Goal: Obtain resource: Download file/media

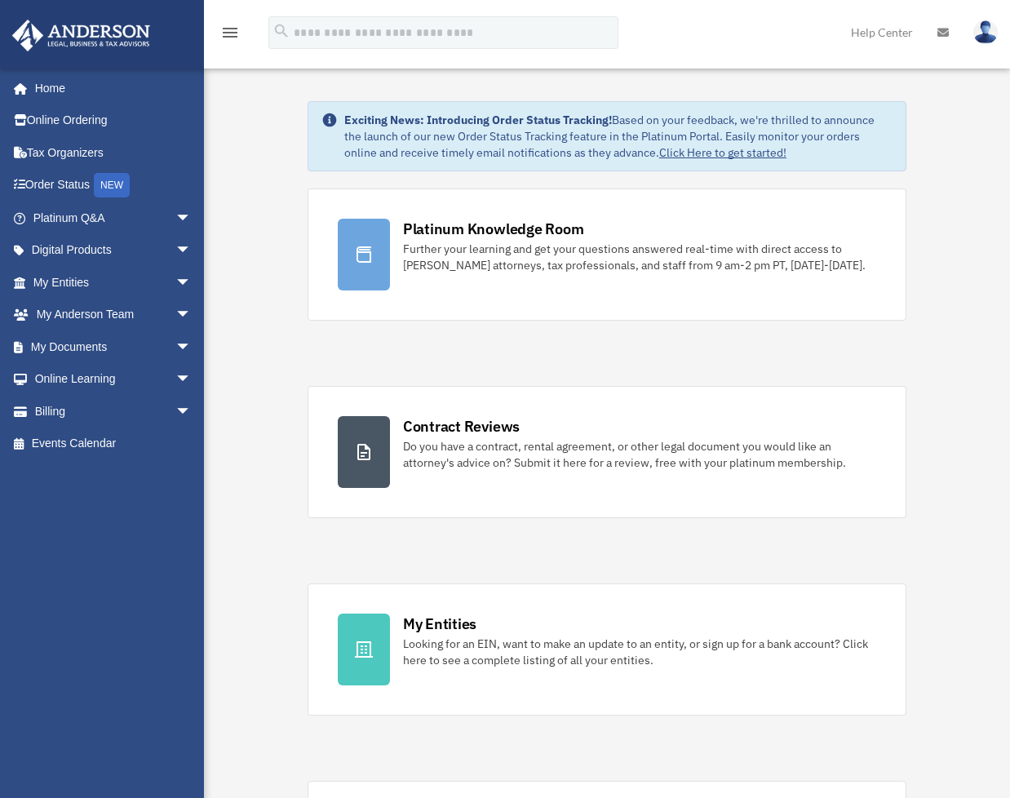
click at [918, 16] on link "Help Center" at bounding box center [882, 32] width 86 height 64
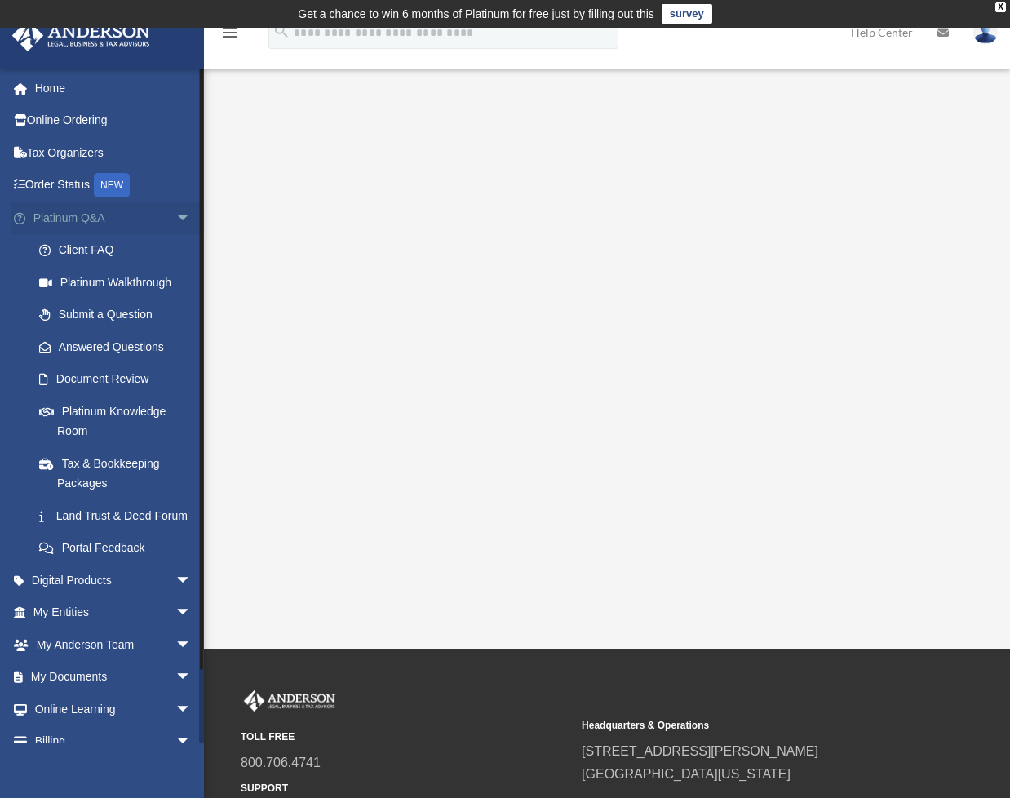
click at [175, 215] on span "arrow_drop_down" at bounding box center [191, 217] width 33 height 33
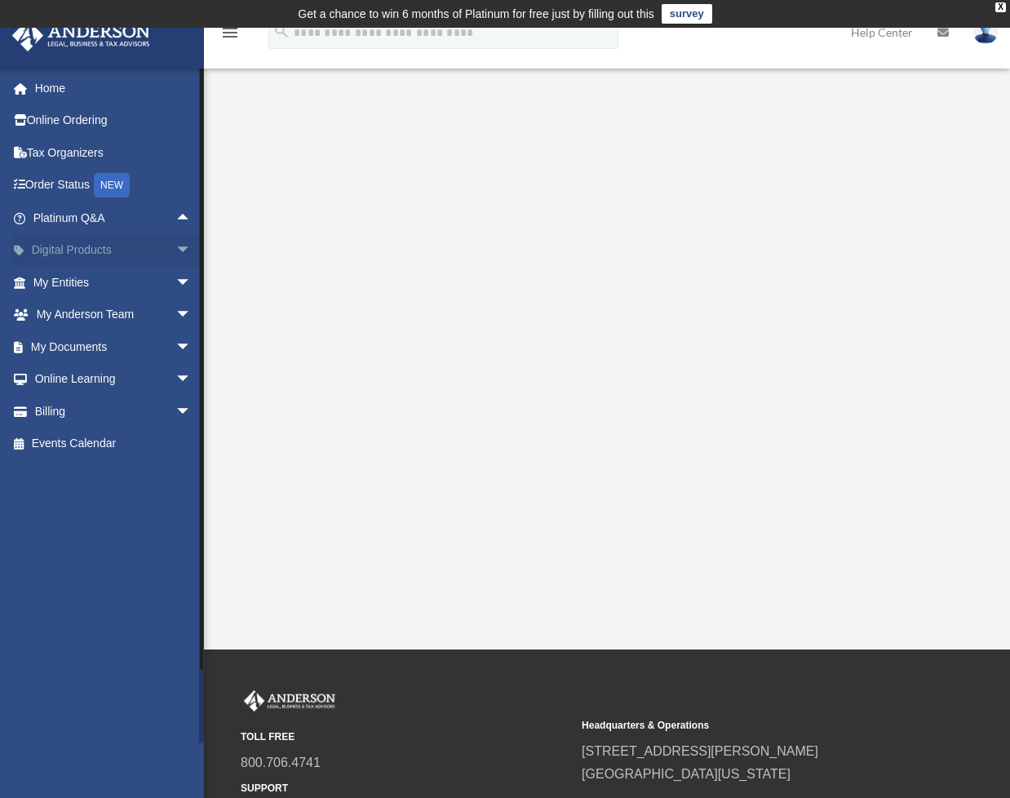
click at [175, 252] on span "arrow_drop_down" at bounding box center [191, 250] width 33 height 33
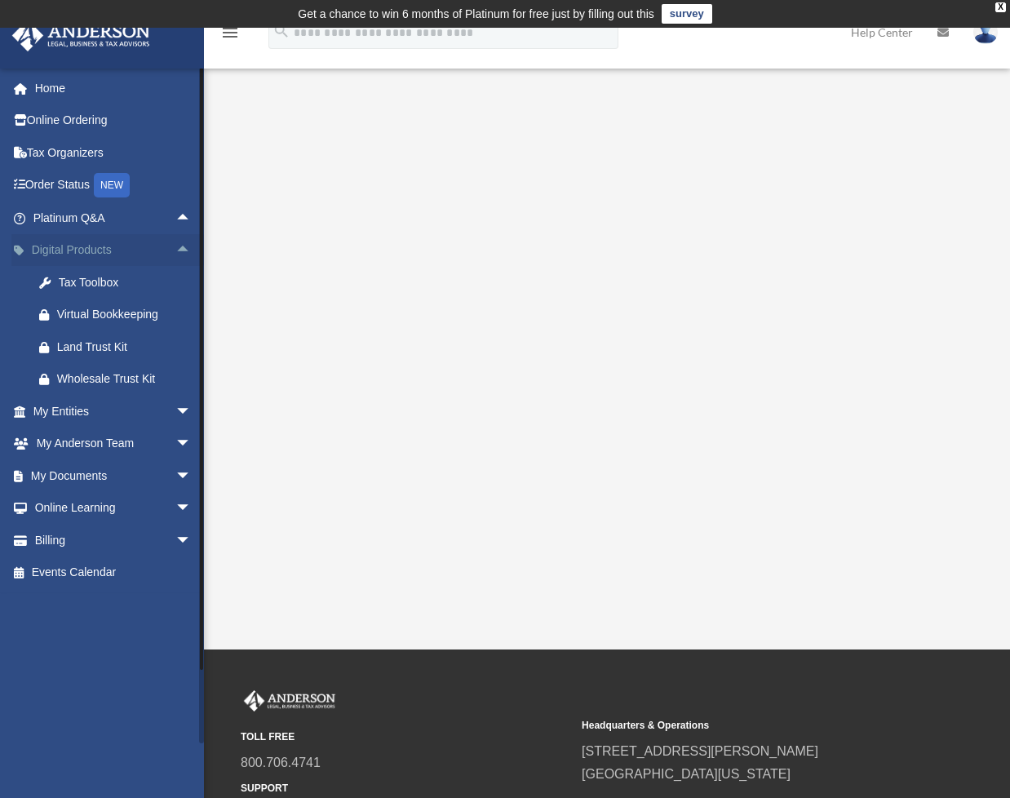
click at [175, 252] on span "arrow_drop_up" at bounding box center [191, 250] width 33 height 33
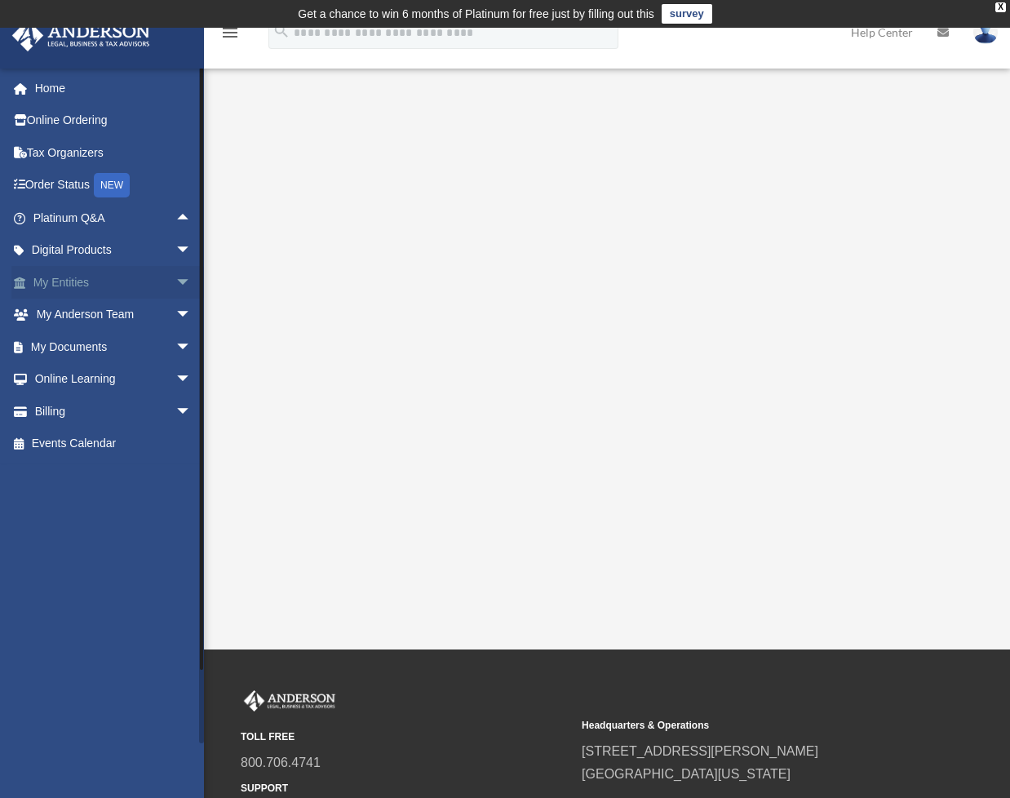
click at [175, 282] on span "arrow_drop_down" at bounding box center [191, 282] width 33 height 33
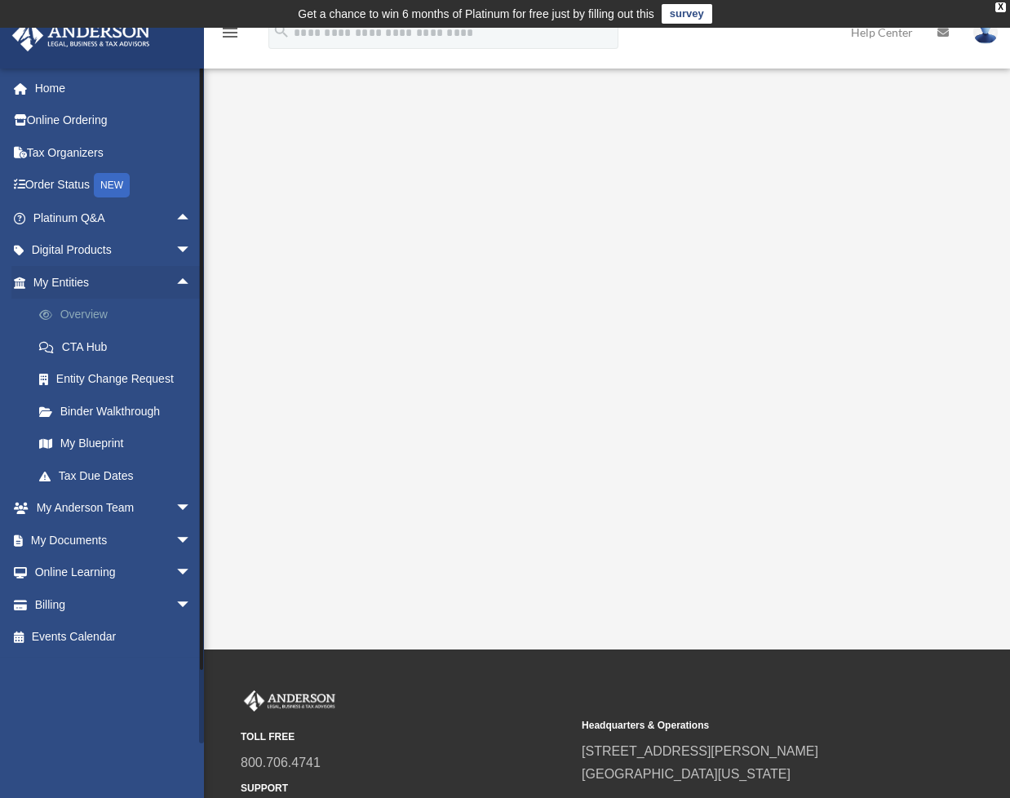
click at [112, 315] on link "Overview" at bounding box center [119, 315] width 193 height 33
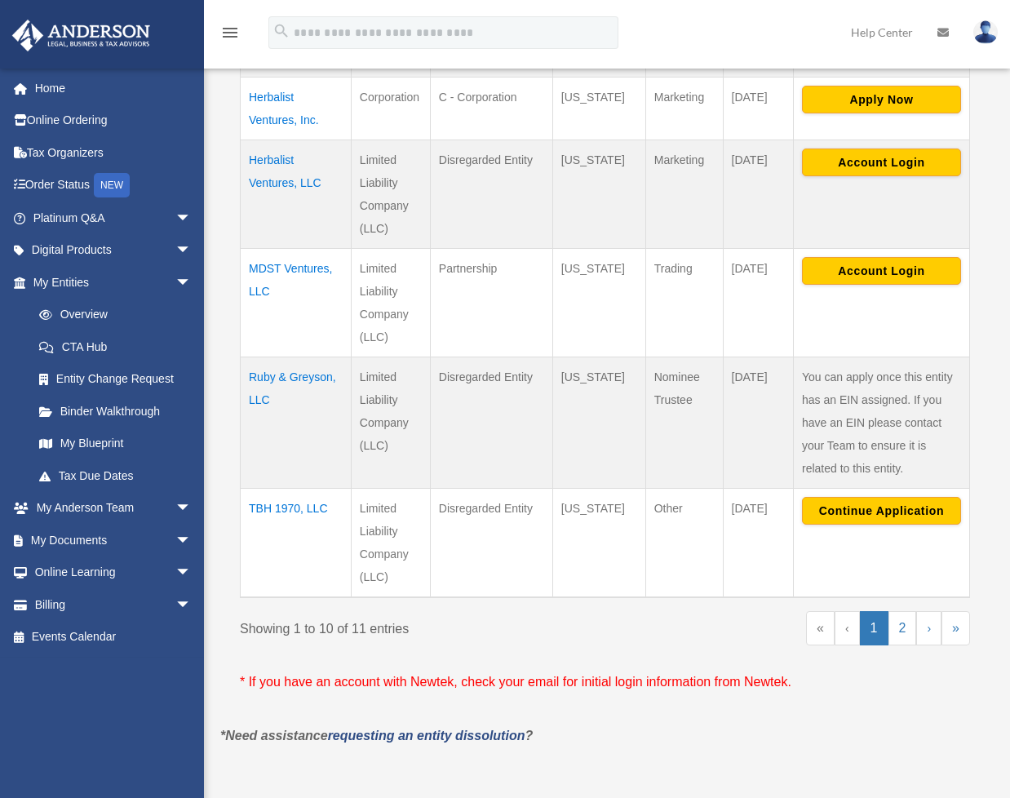
scroll to position [965, 0]
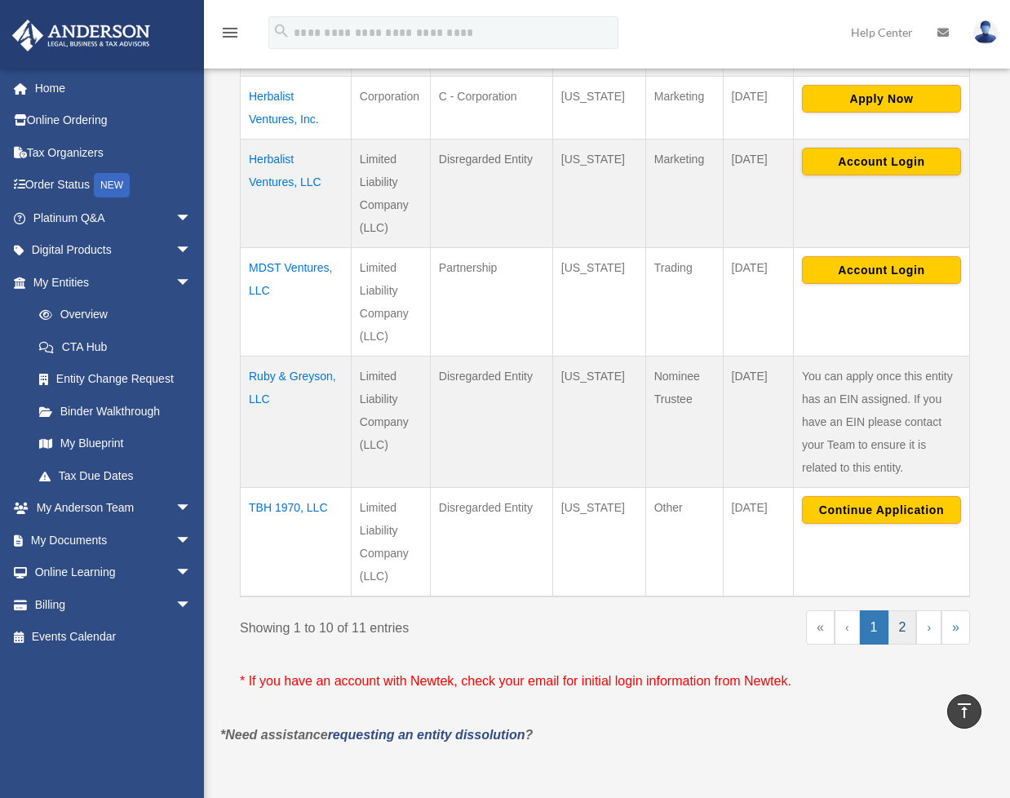
click at [901, 610] on link "2" at bounding box center [902, 627] width 29 height 34
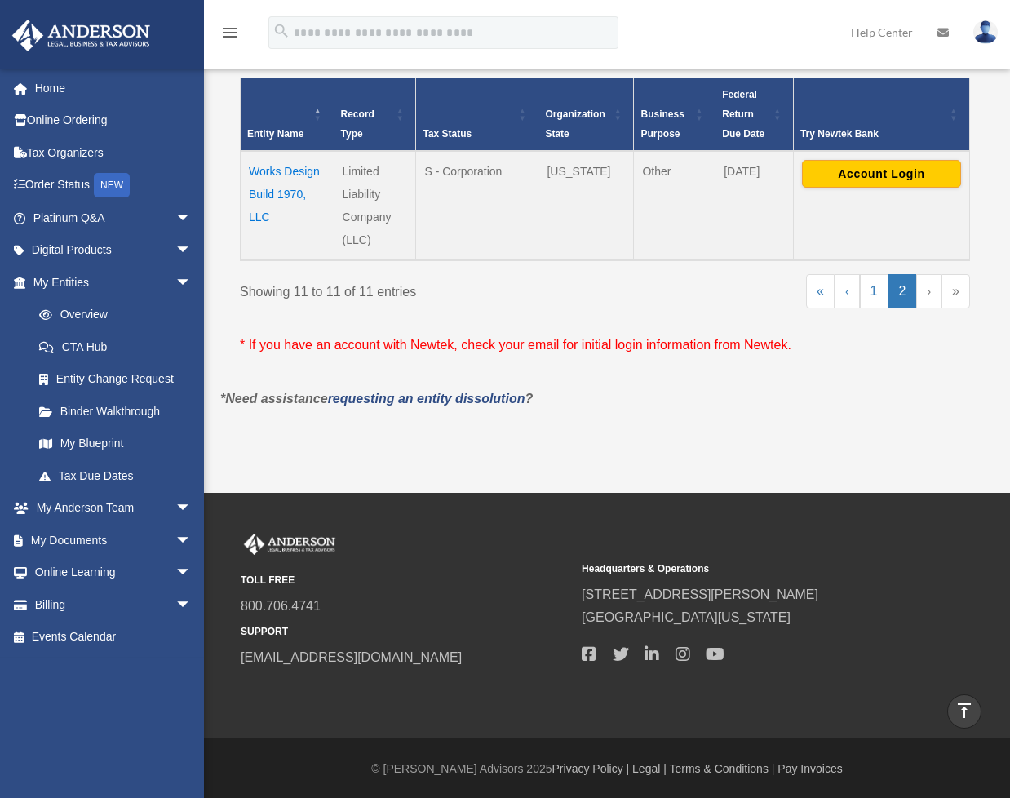
click at [270, 184] on td "Works Design Build 1970, LLC" at bounding box center [288, 205] width 94 height 109
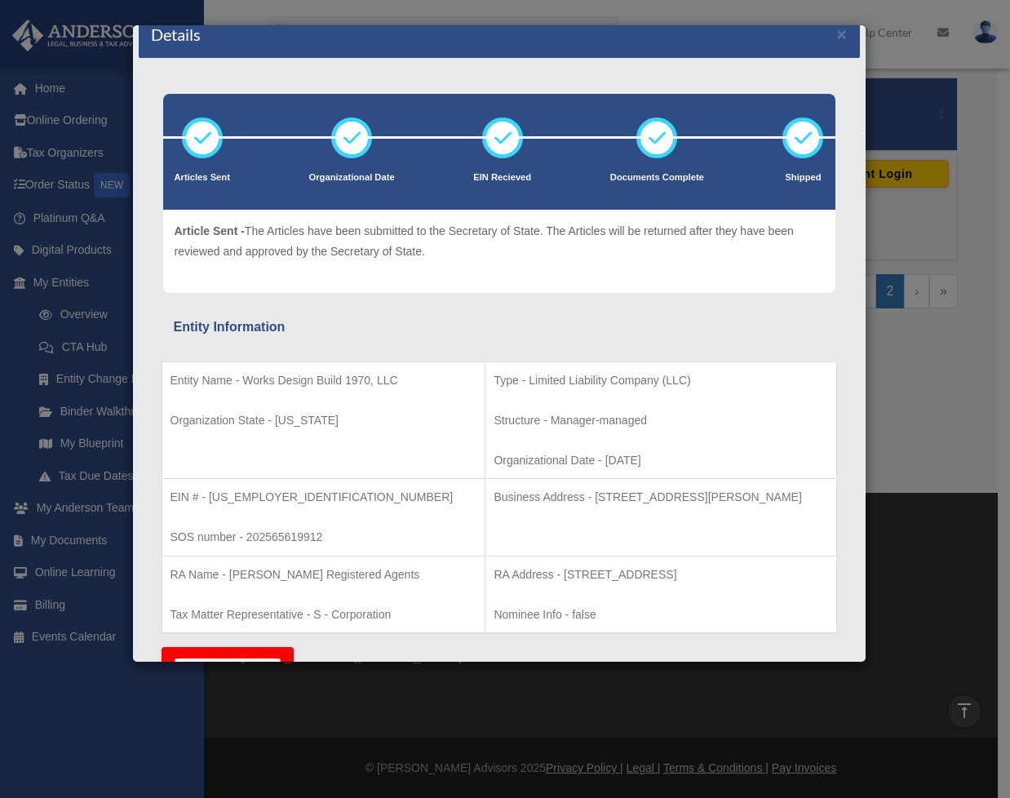
scroll to position [0, 0]
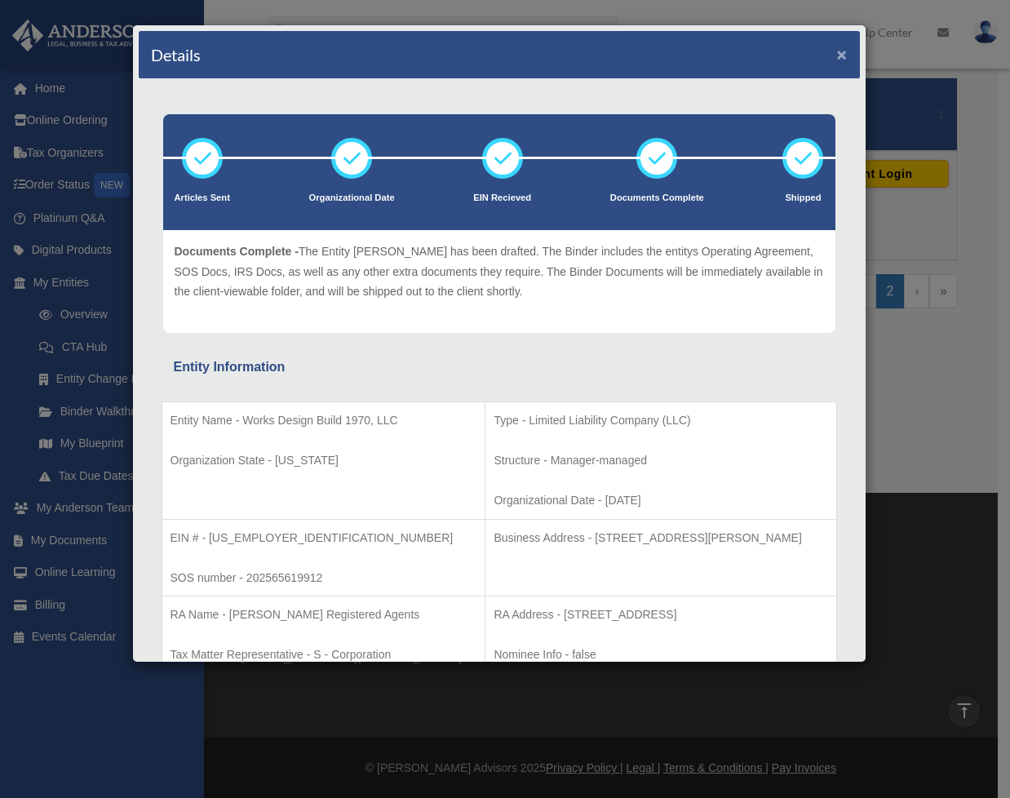
click at [837, 55] on button "×" at bounding box center [842, 54] width 11 height 17
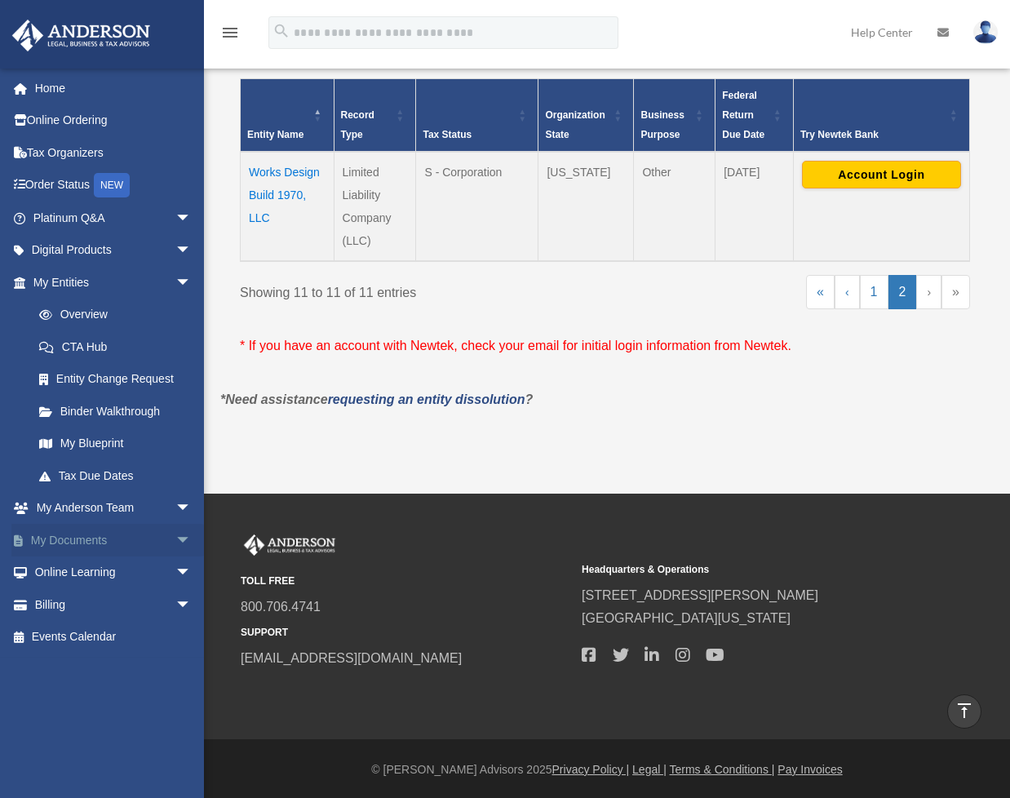
click at [175, 545] on span "arrow_drop_down" at bounding box center [191, 540] width 33 height 33
click at [82, 573] on link "Box" at bounding box center [119, 572] width 193 height 33
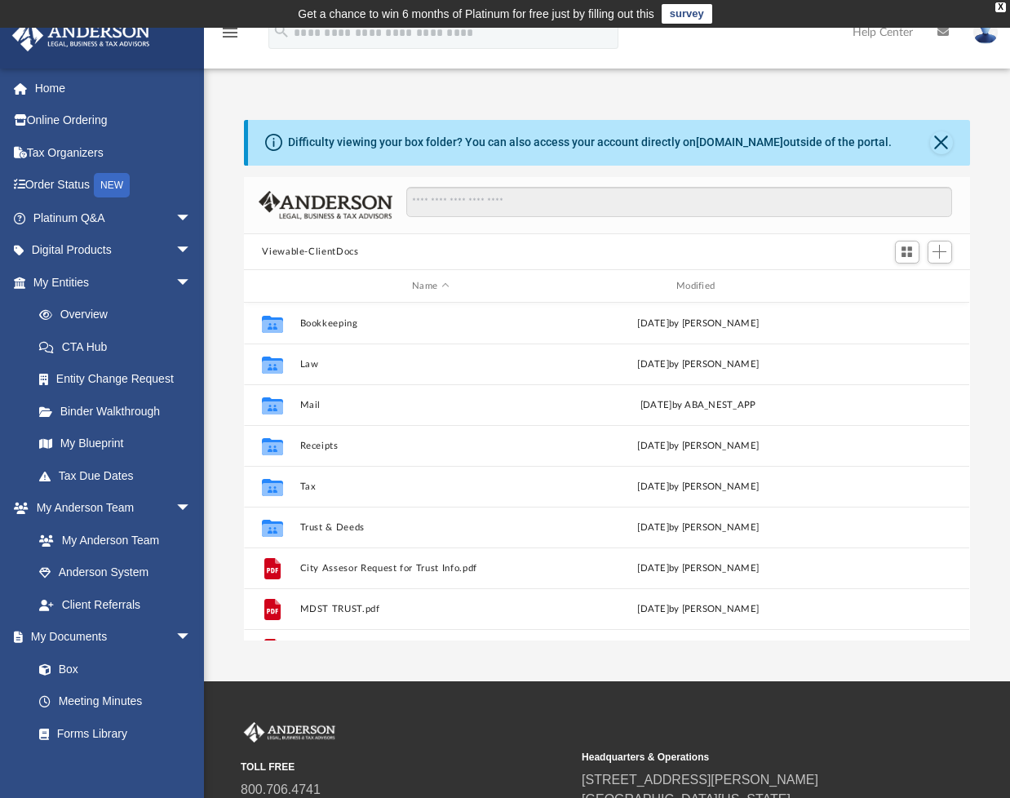
scroll to position [358, 713]
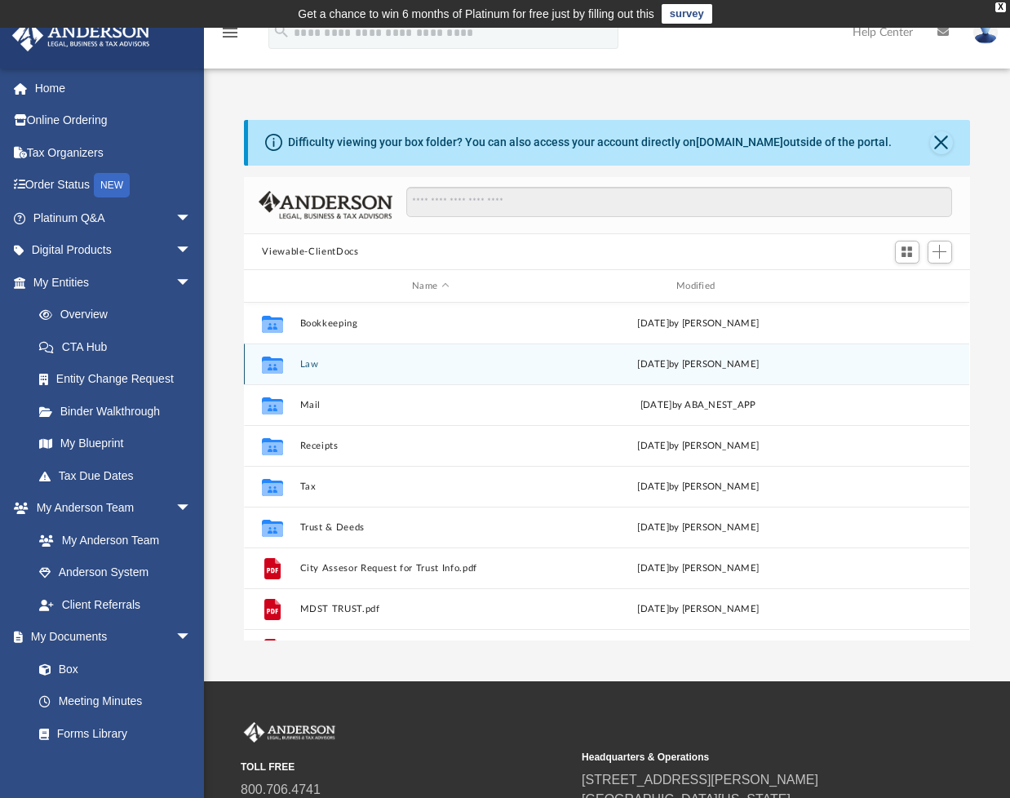
click at [315, 365] on button "Law" at bounding box center [430, 364] width 261 height 11
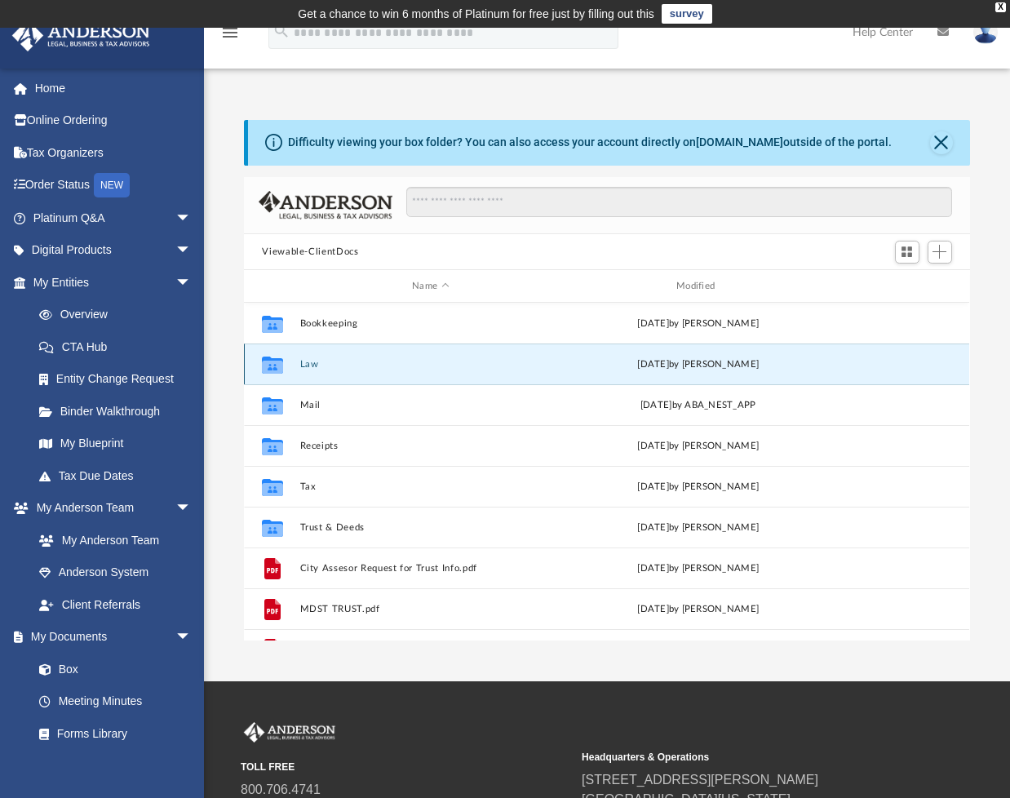
click at [315, 365] on button "Law" at bounding box center [430, 364] width 261 height 11
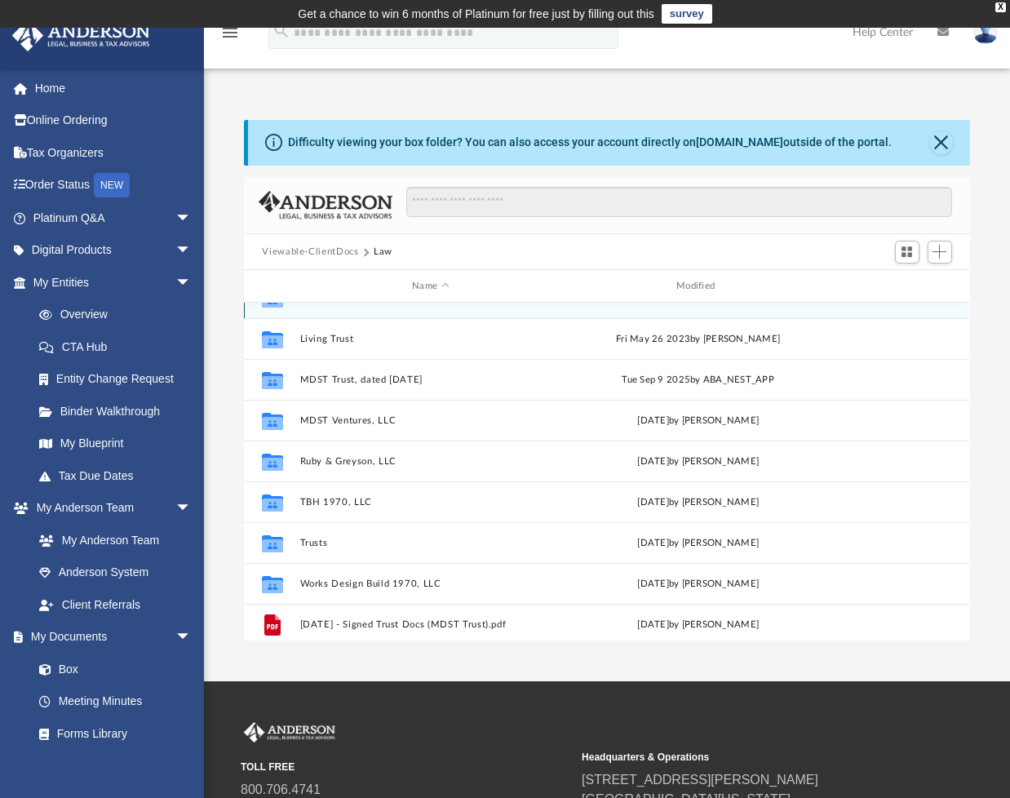
scroll to position [241, 0]
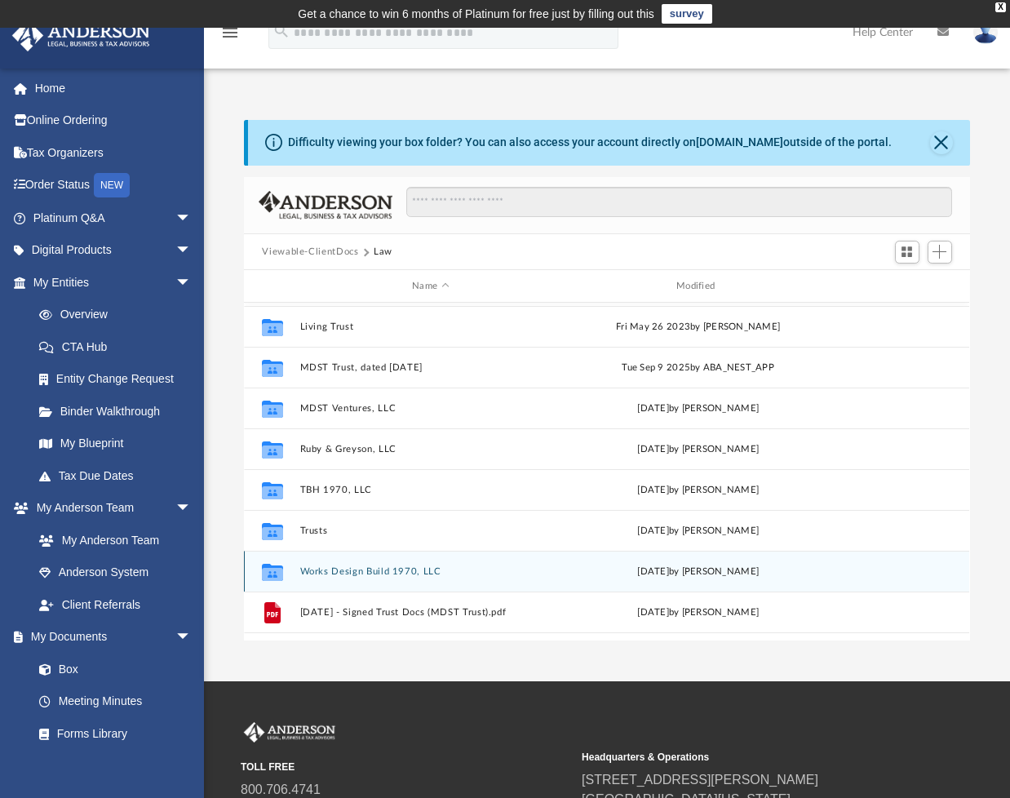
click at [318, 572] on button "Works Design Build 1970, LLC" at bounding box center [430, 571] width 261 height 11
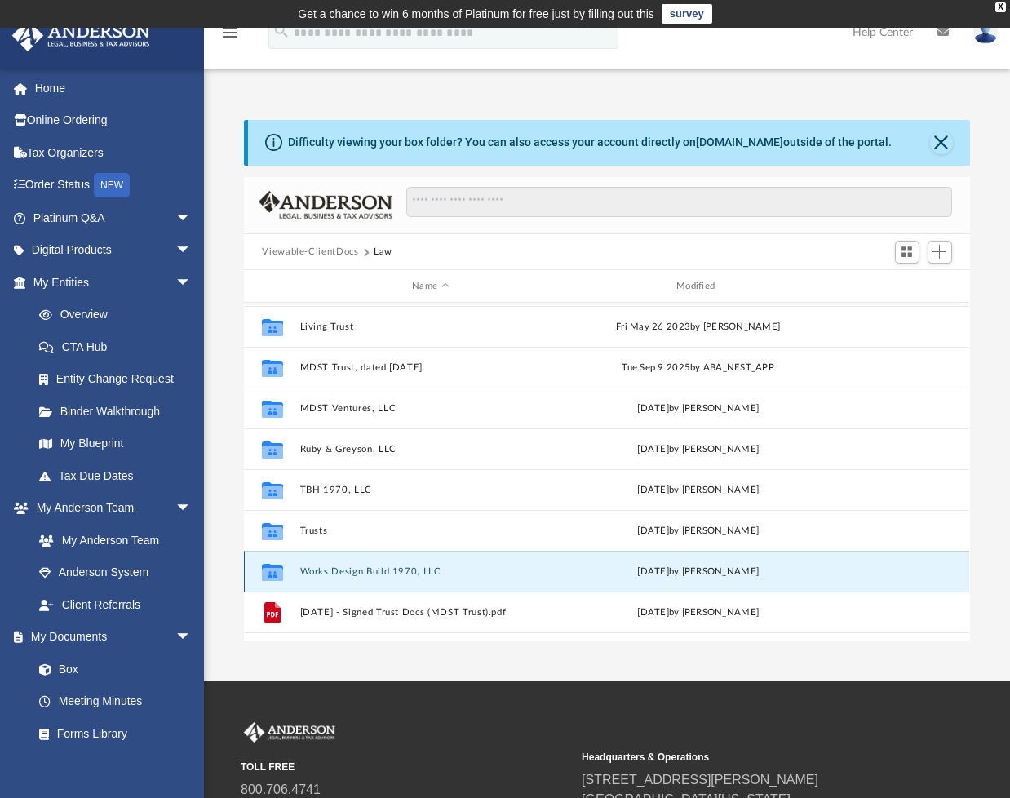
click at [318, 572] on button "Works Design Build 1970, LLC" at bounding box center [430, 571] width 261 height 11
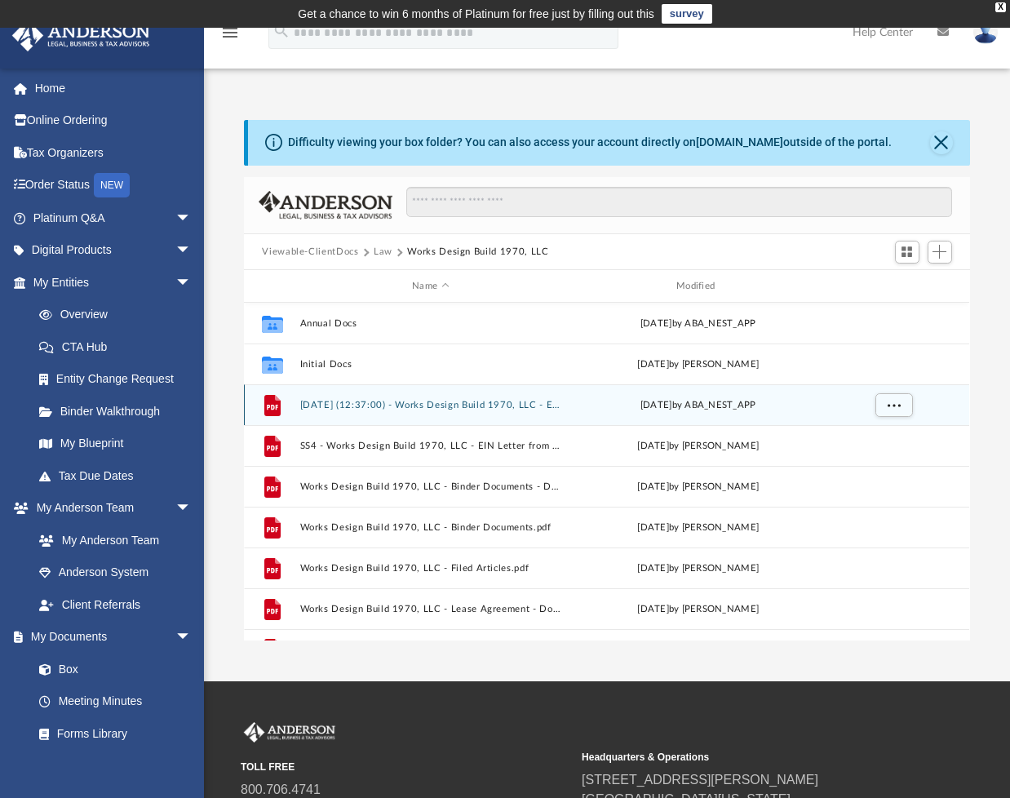
click at [348, 402] on button "2025.02.27 (12:37:00) - Works Design Build 1970, LLC - EIN Letter from IRS.pdf" at bounding box center [430, 405] width 261 height 11
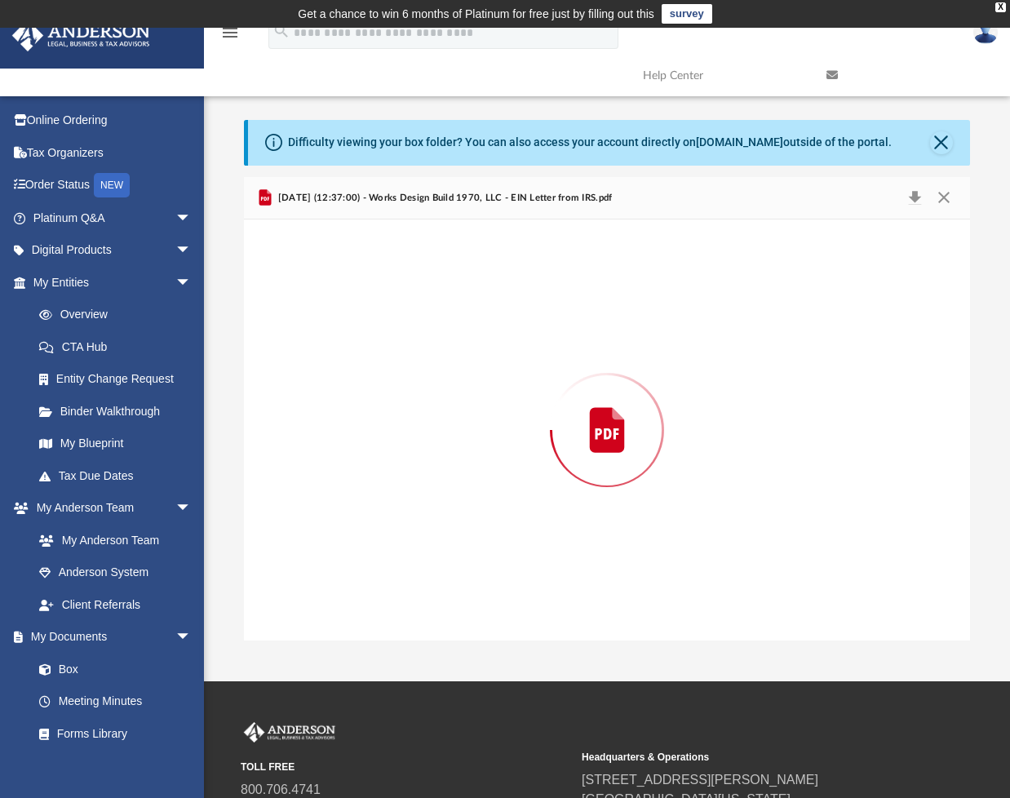
click at [348, 402] on div "Preview" at bounding box center [606, 429] width 725 height 421
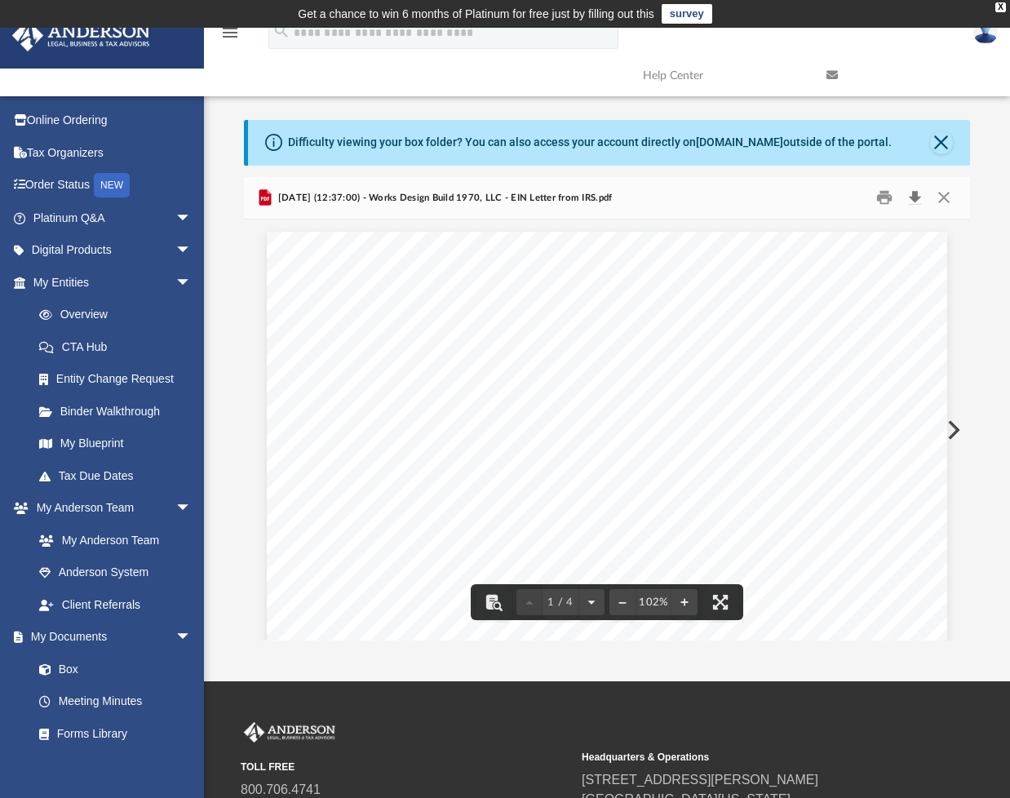
click at [915, 197] on button "Download" at bounding box center [915, 197] width 29 height 25
click at [936, 153] on button "Close" at bounding box center [941, 142] width 23 height 23
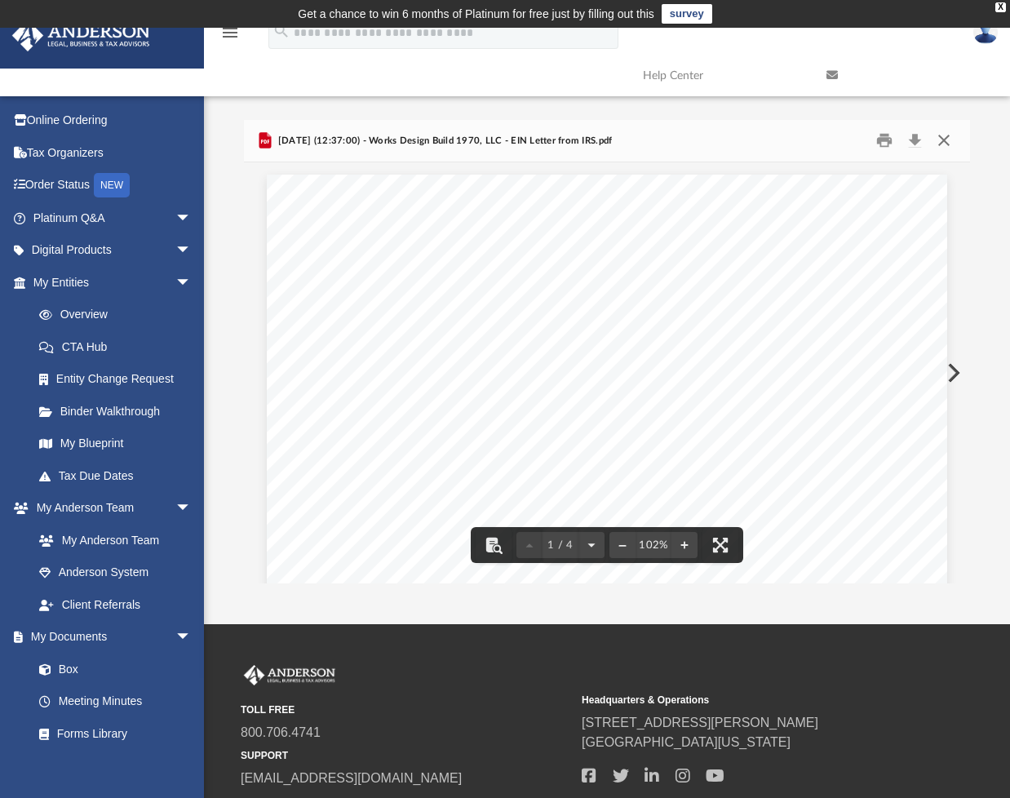
click at [938, 135] on button "Close" at bounding box center [943, 140] width 29 height 25
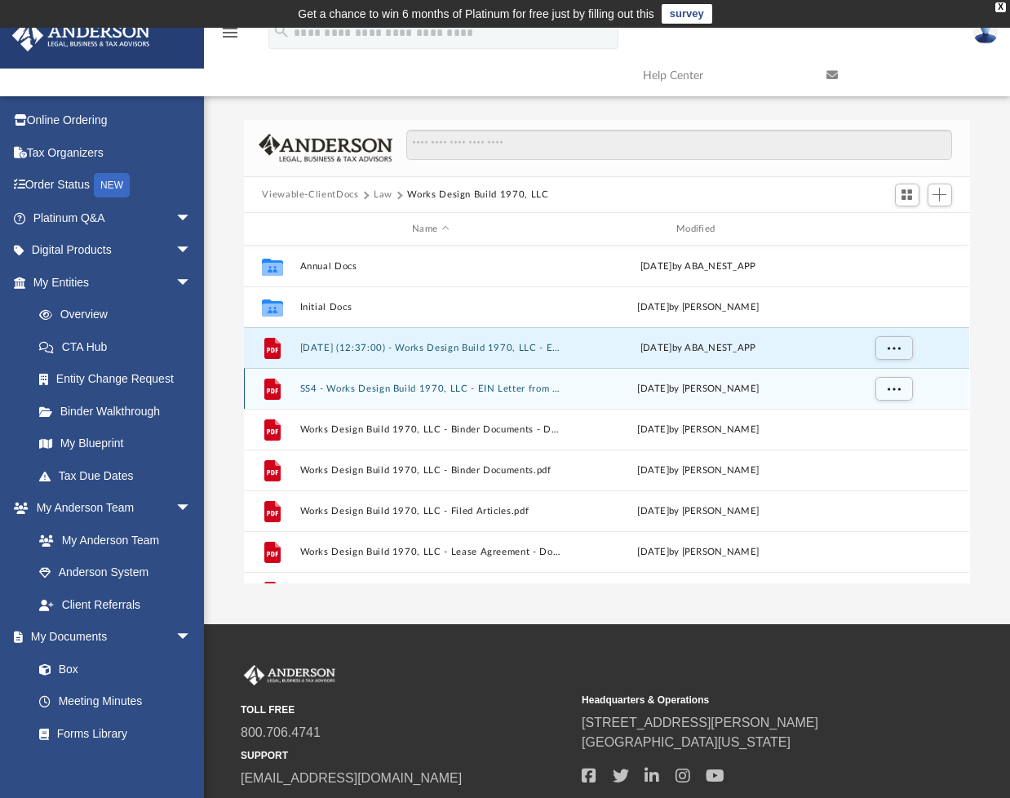
click at [326, 387] on button "SS4 - Works Design Build 1970, LLC - EIN Letter from IRS.pdf" at bounding box center [430, 388] width 261 height 11
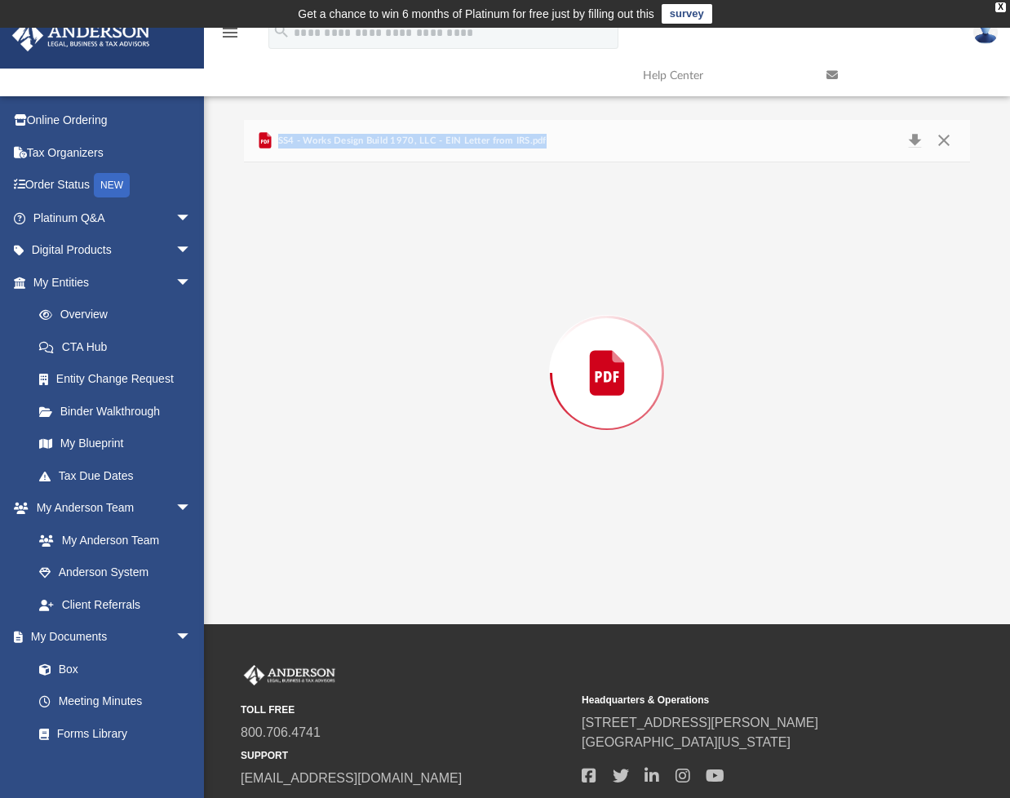
click at [326, 387] on div "Preview" at bounding box center [606, 372] width 725 height 421
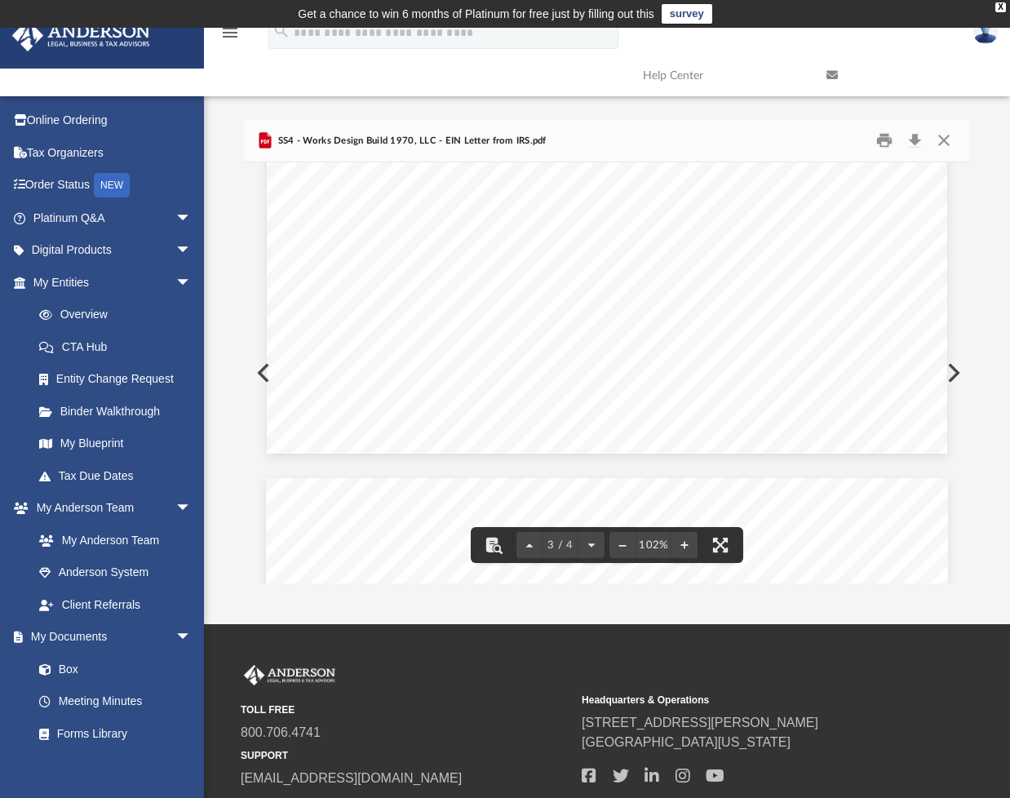
scroll to position [2572, 0]
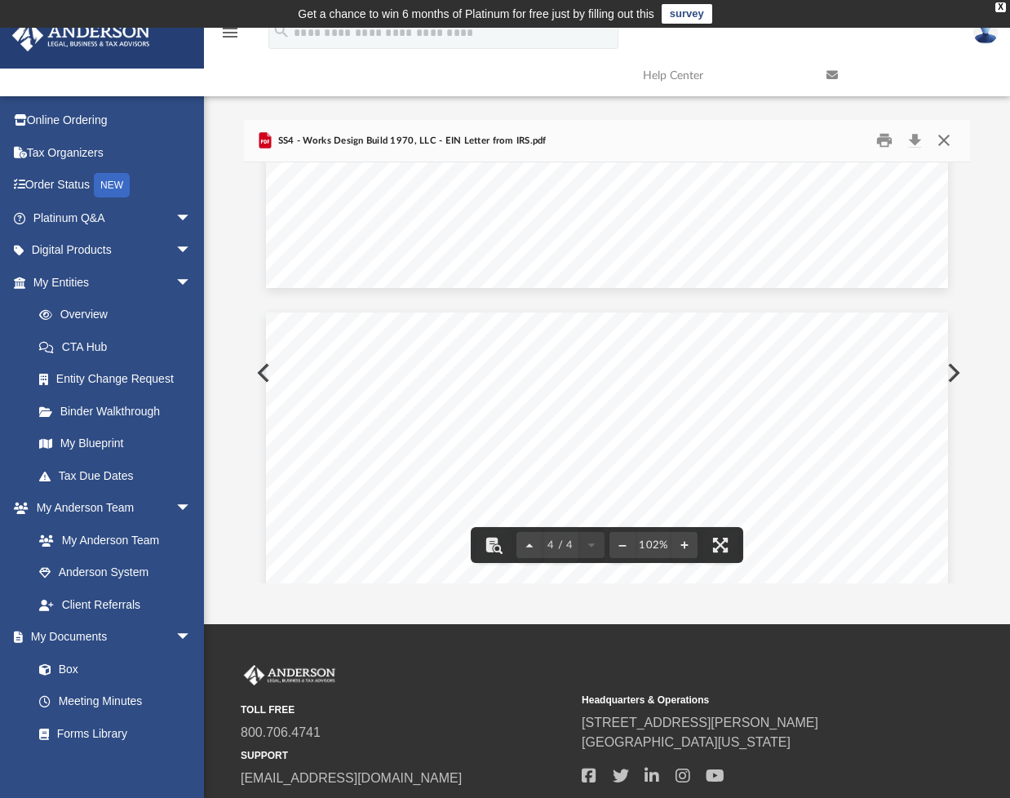
click at [942, 140] on button "Close" at bounding box center [943, 140] width 29 height 25
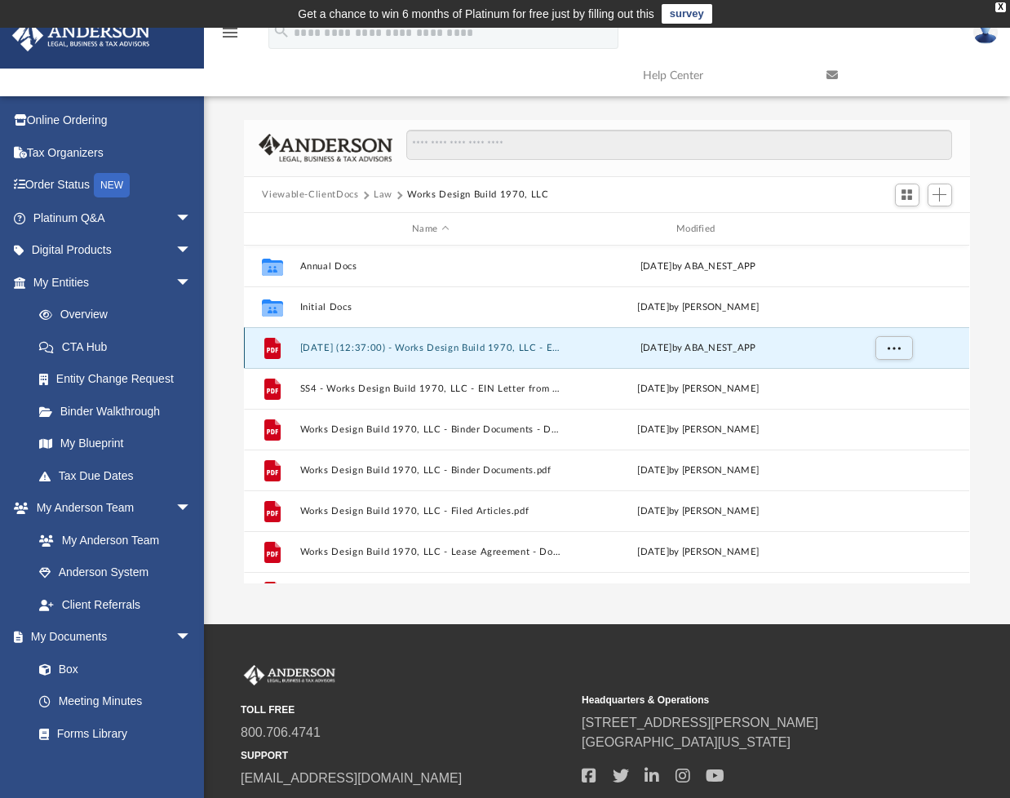
click at [361, 345] on button "2025.02.27 (12:37:00) - Works Design Build 1970, LLC - EIN Letter from IRS.pdf" at bounding box center [430, 348] width 261 height 11
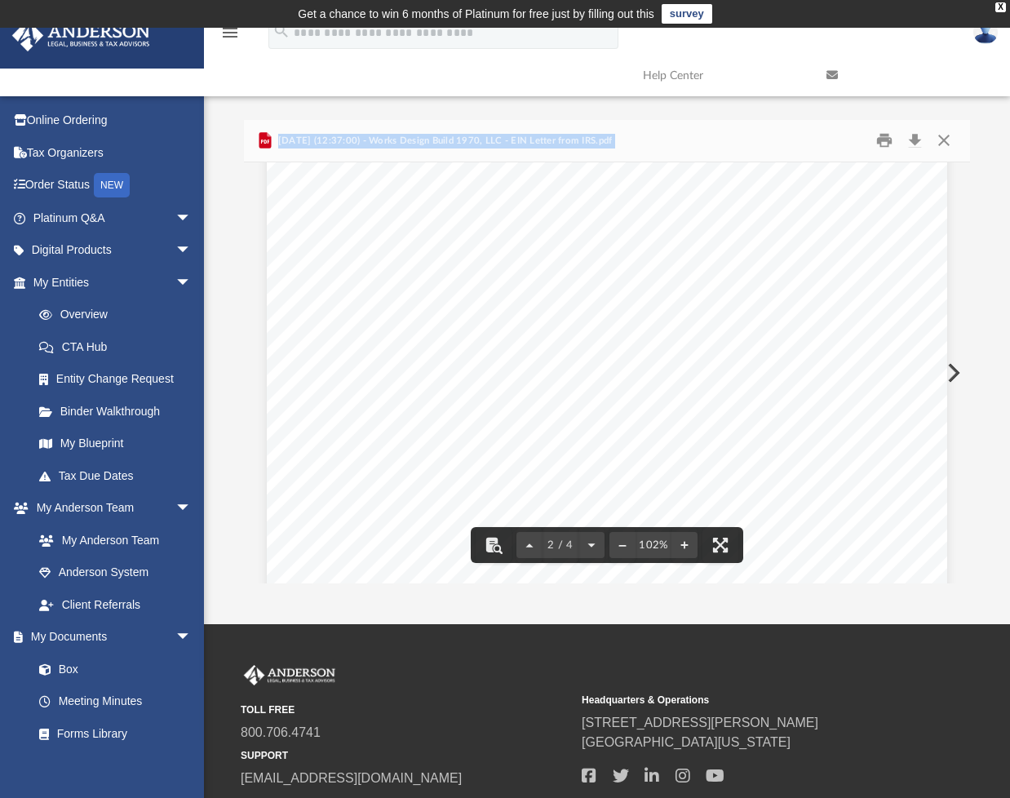
scroll to position [2314, 0]
click at [940, 139] on button "Close" at bounding box center [943, 140] width 29 height 25
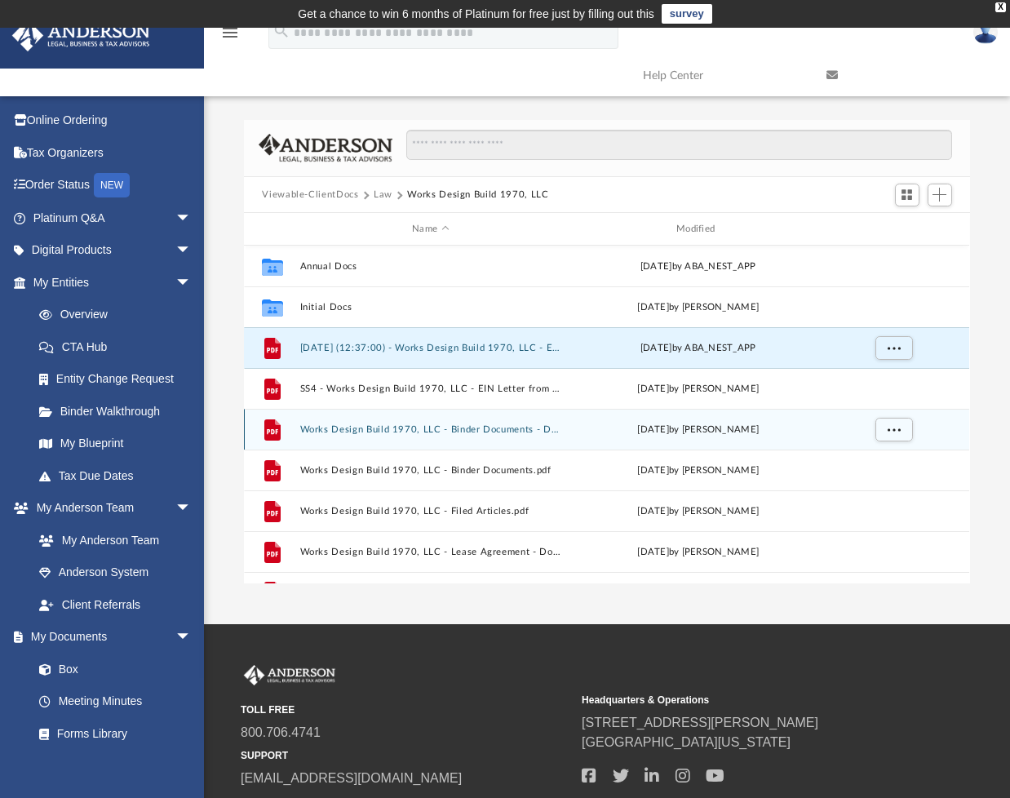
click at [355, 425] on button "Works Design Build 1970, LLC - Binder Documents - DocuSigned.pdf" at bounding box center [430, 429] width 261 height 11
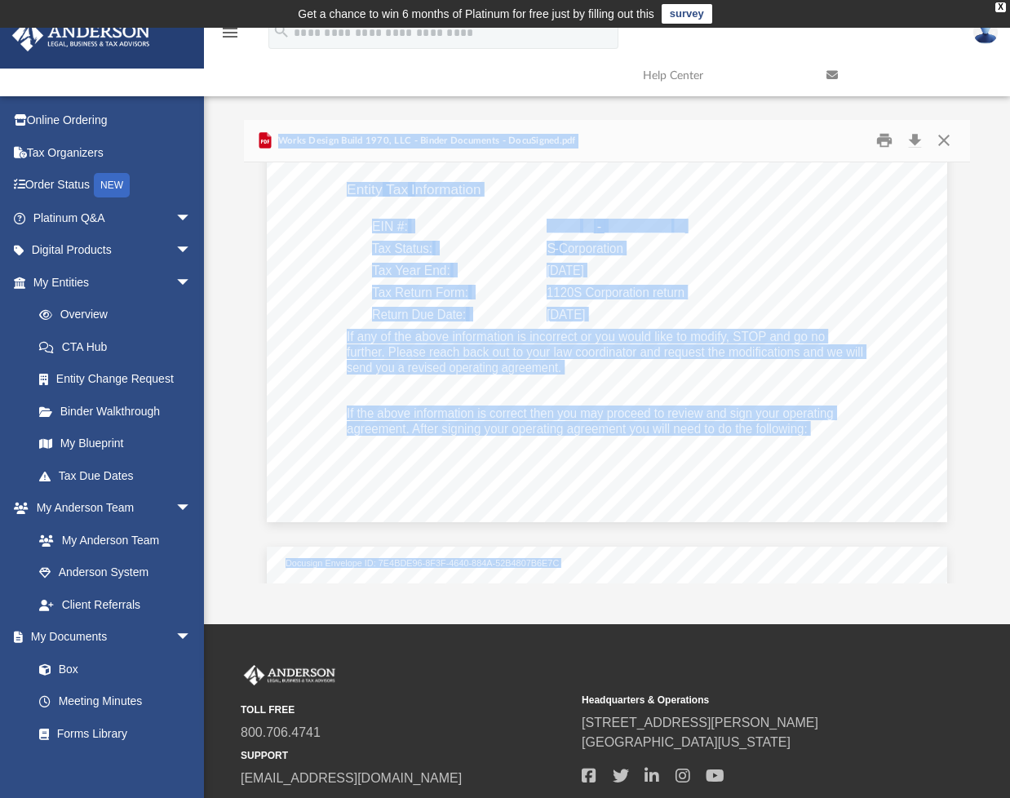
scroll to position [3115, 0]
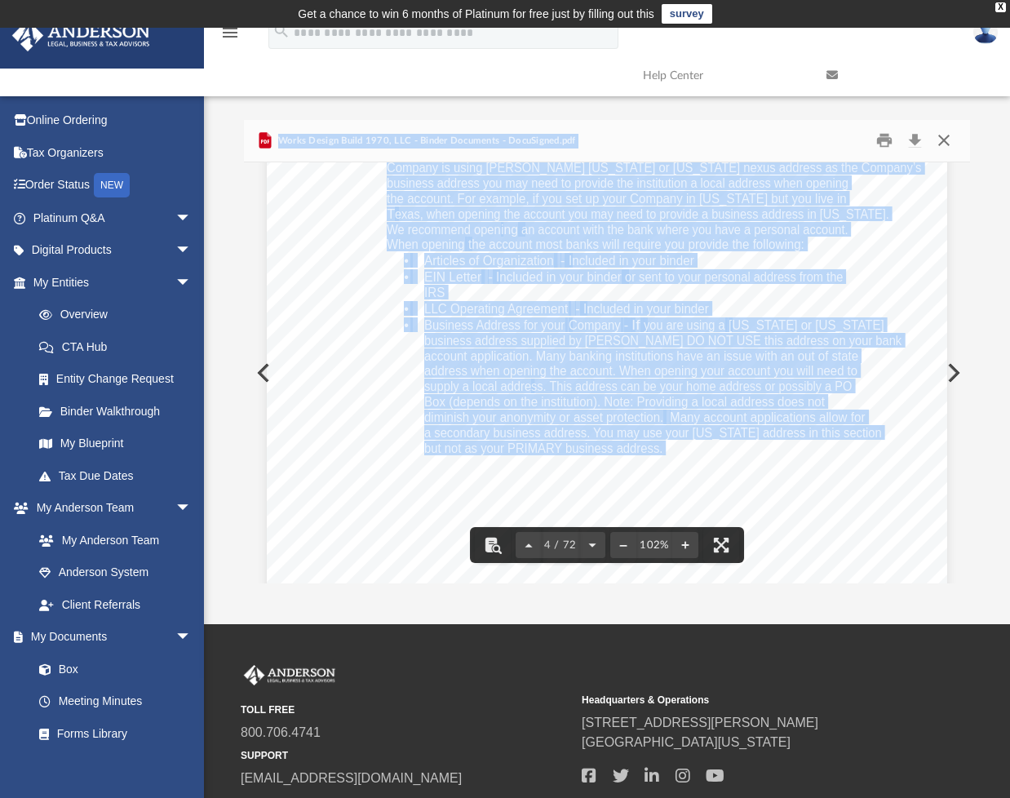
click at [948, 148] on button "Close" at bounding box center [943, 140] width 29 height 25
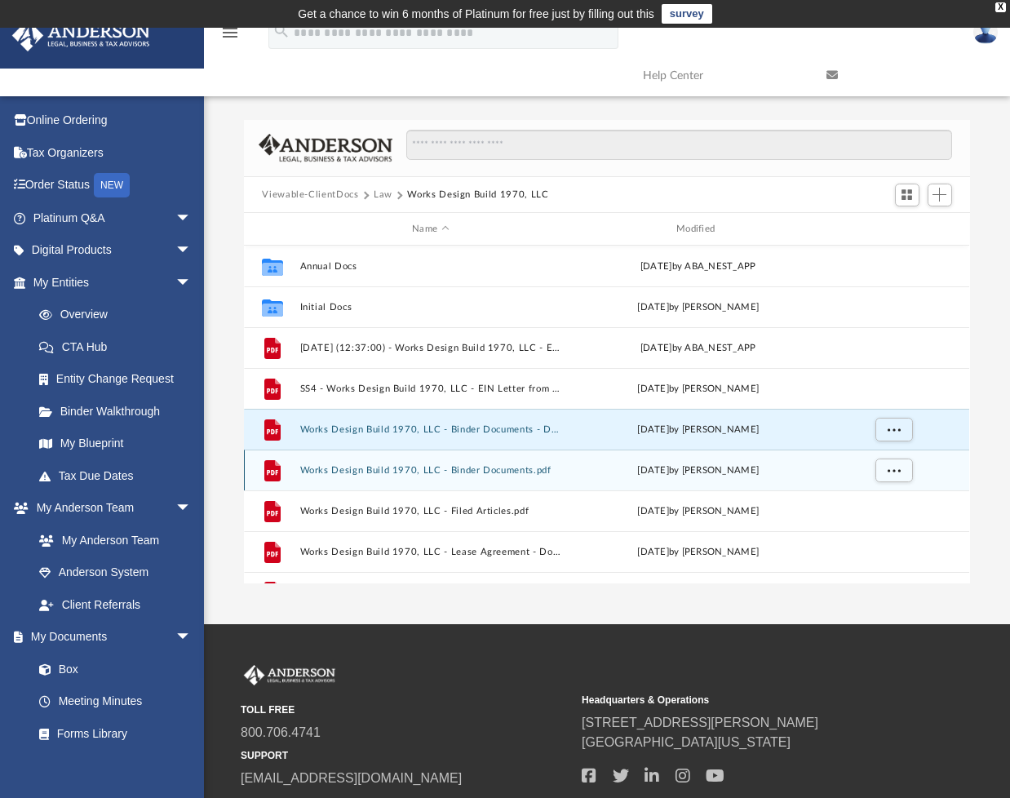
click at [343, 473] on button "Works Design Build 1970, LLC - Binder Documents.pdf" at bounding box center [430, 470] width 261 height 11
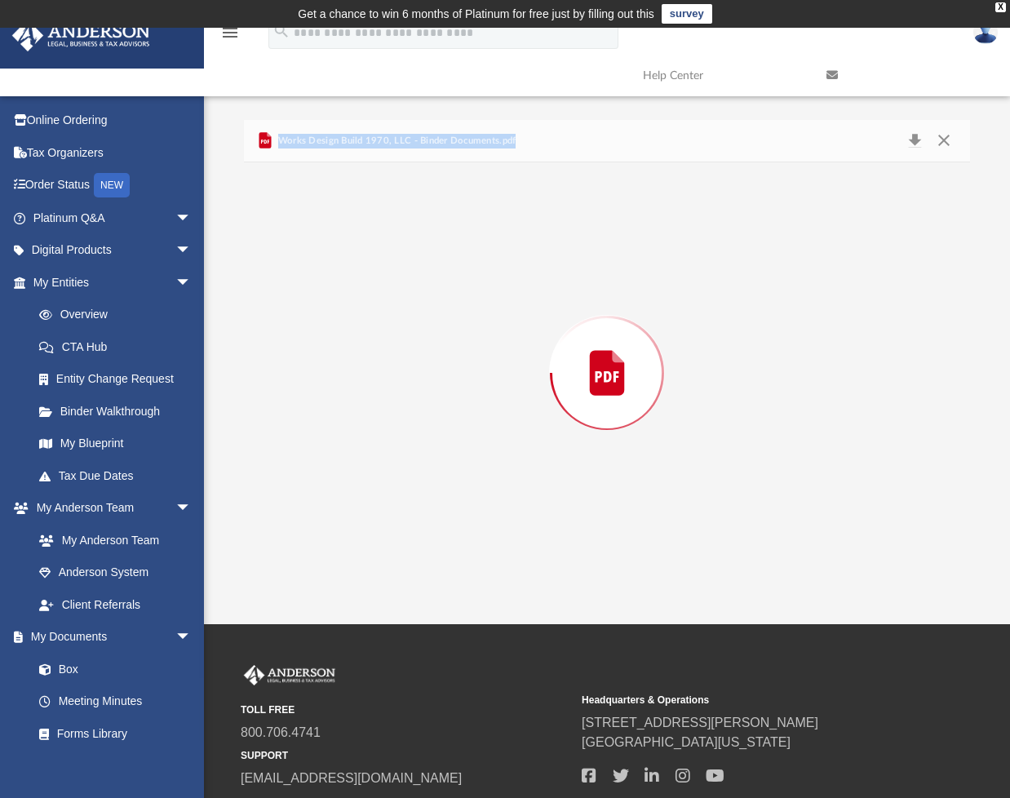
click at [343, 473] on div "Preview" at bounding box center [606, 372] width 725 height 421
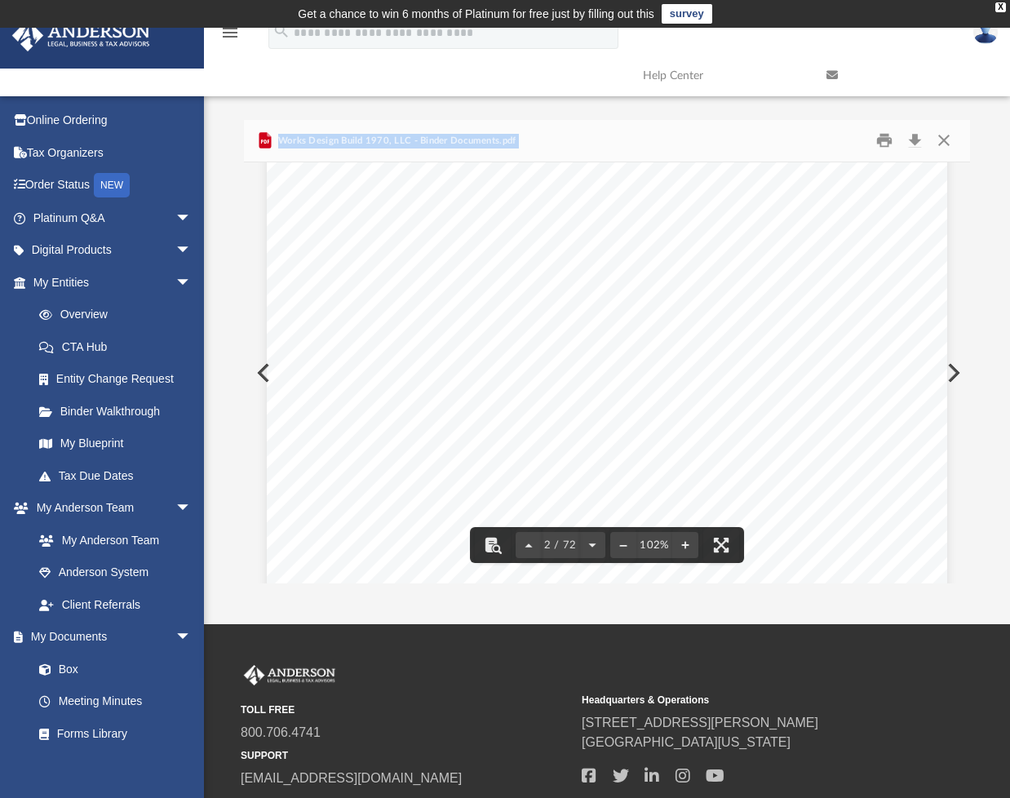
scroll to position [1262, 0]
click at [943, 135] on button "Close" at bounding box center [943, 140] width 29 height 25
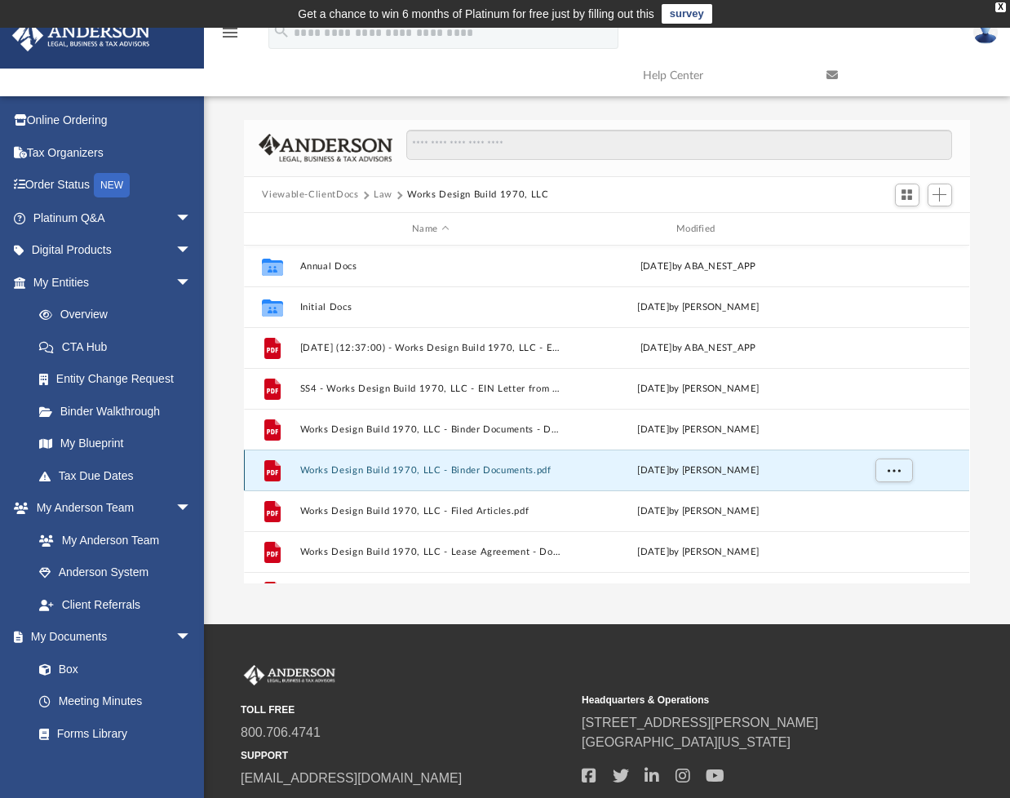
scroll to position [29, 0]
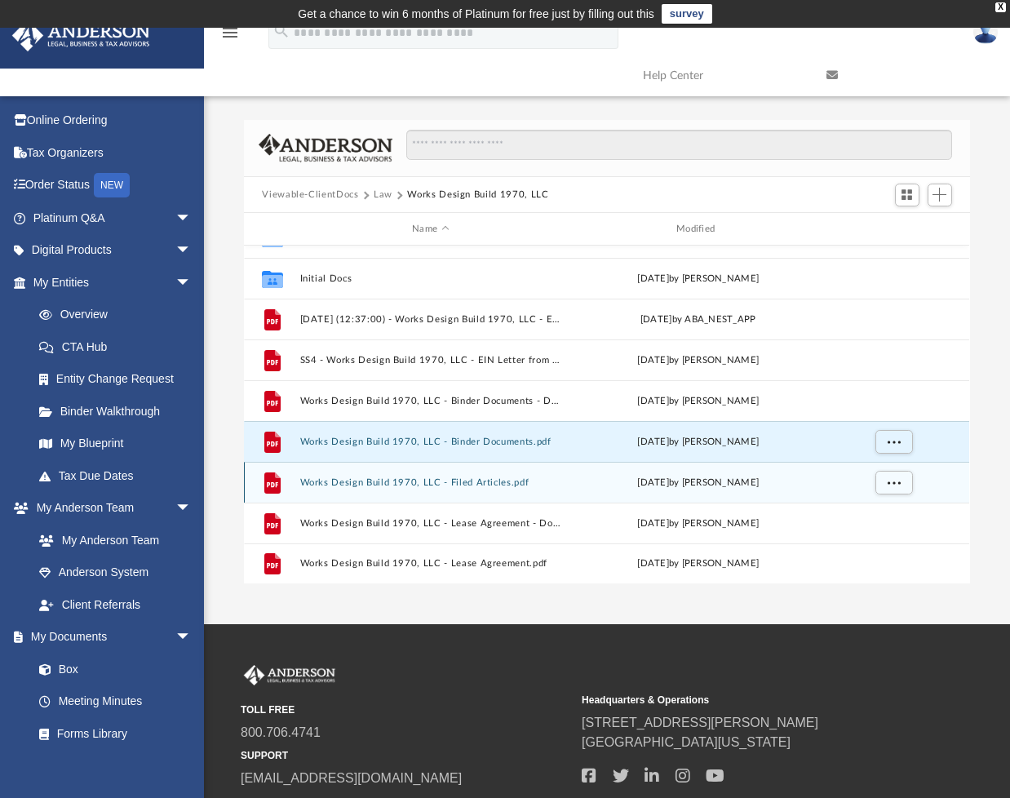
click at [371, 482] on button "Works Design Build 1970, LLC - Filed Articles.pdf" at bounding box center [430, 482] width 261 height 11
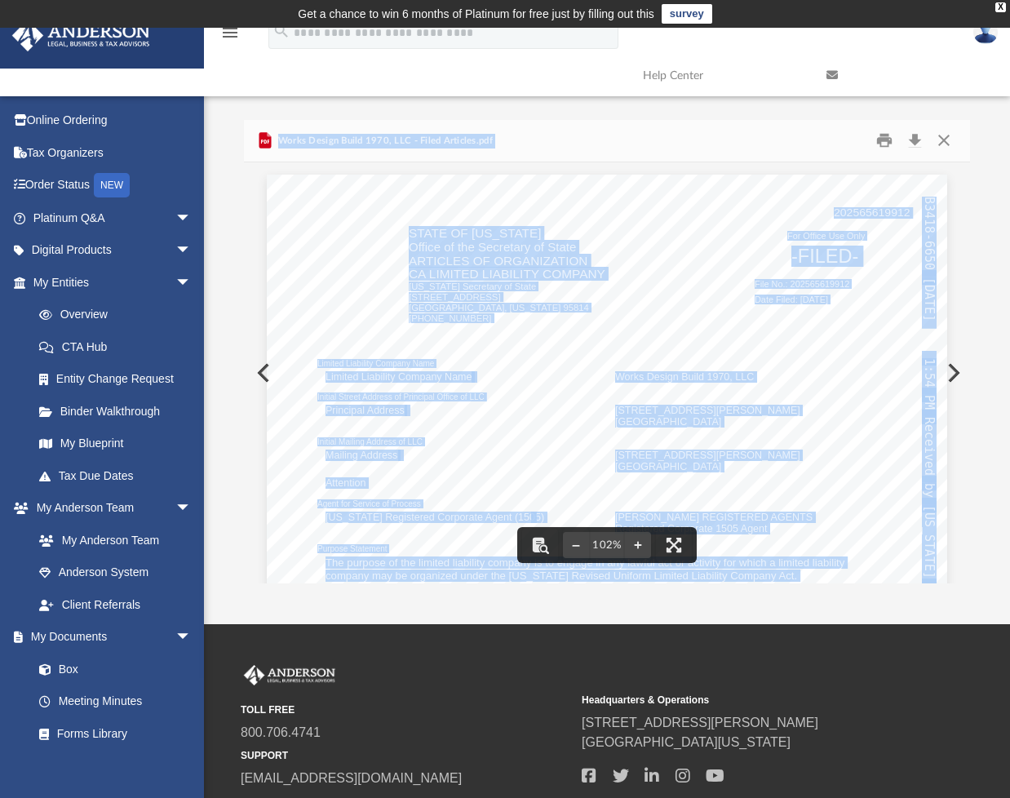
click at [758, 371] on div "202565619912 Limited Liability Company Name Limited Liability Company Name Work…" at bounding box center [607, 615] width 680 height 880
click at [754, 332] on div "202565619912 Limited Liability Company Name Limited Liability Company Name Work…" at bounding box center [607, 615] width 680 height 880
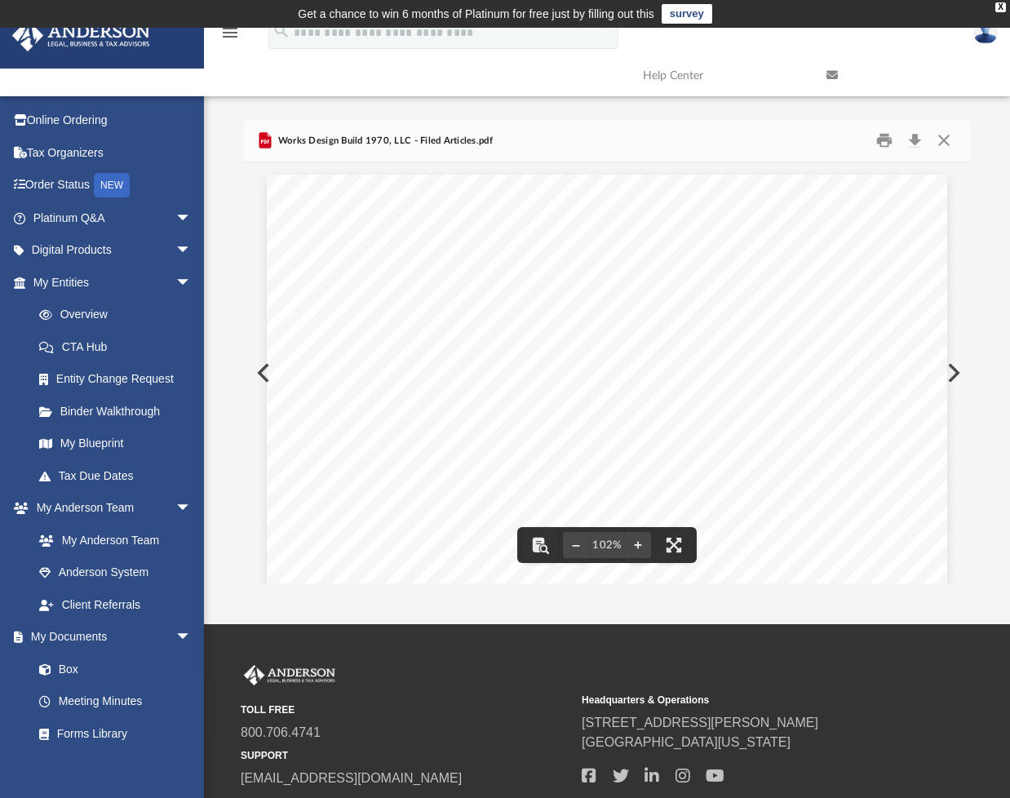
click at [774, 301] on span "Date Filed: 2/4/2025" at bounding box center [790, 299] width 73 height 9
click at [918, 141] on button "Download" at bounding box center [915, 140] width 29 height 25
click at [940, 143] on button "Close" at bounding box center [943, 140] width 29 height 25
